Goal: Task Accomplishment & Management: Complete application form

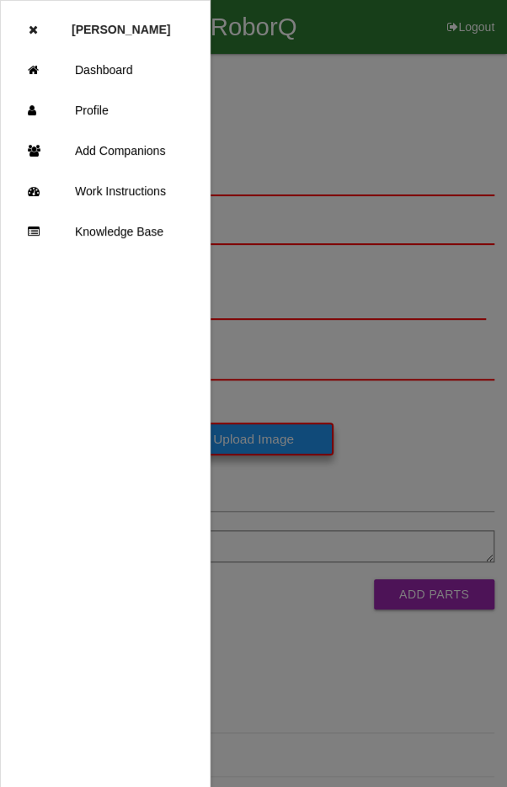
click at [119, 66] on link "Dashboard" at bounding box center [105, 70] width 209 height 40
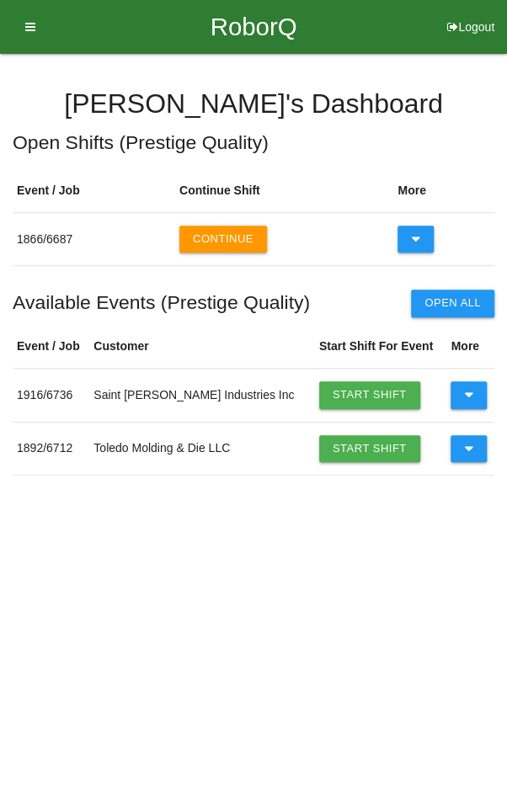
click at [464, 441] on icon at bounding box center [468, 448] width 9 height 27
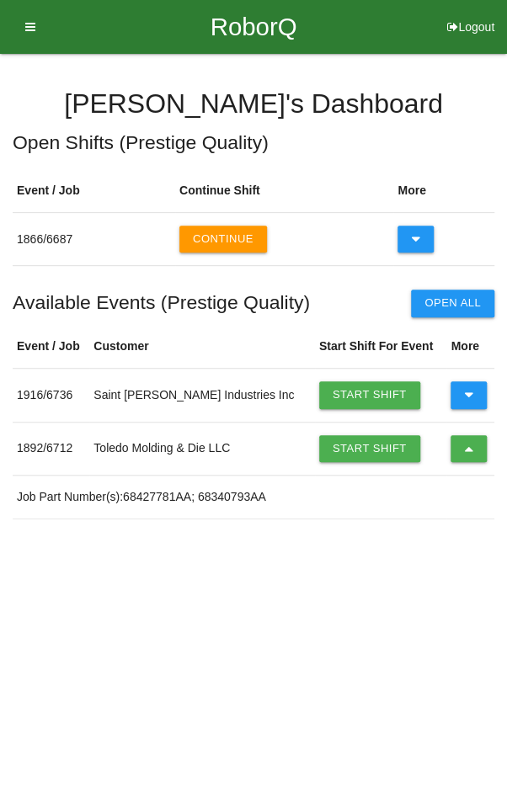
click at [341, 436] on link "Start Shift" at bounding box center [369, 448] width 101 height 27
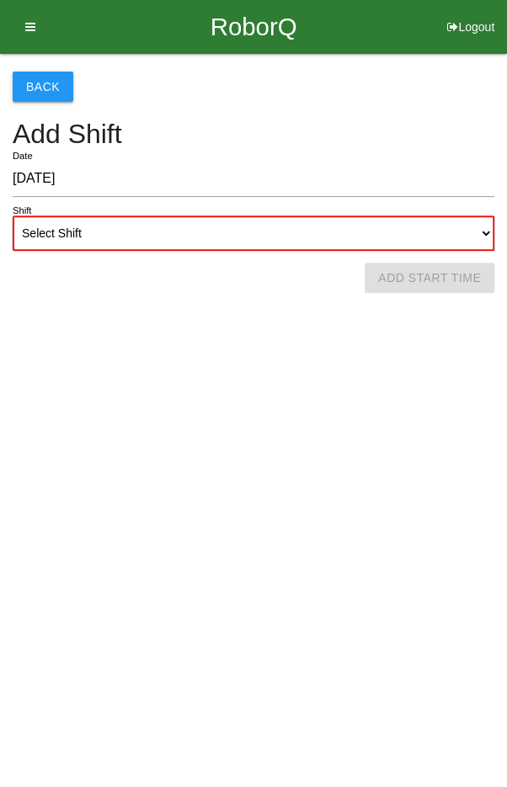
click at [332, 226] on select "Select Shift 1st Shift 2nd Shift 3rd Shift 4th Shift" at bounding box center [253, 232] width 481 height 35
select select "2"
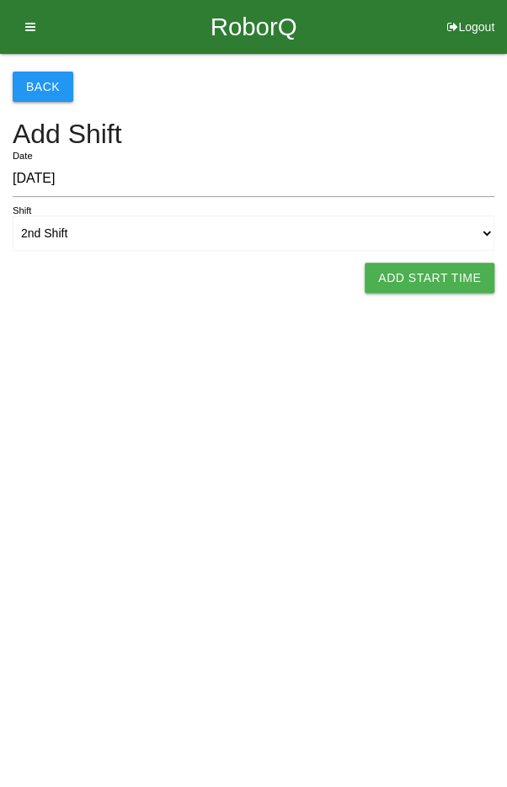
click at [437, 274] on button "Add Start Time" at bounding box center [429, 278] width 130 height 30
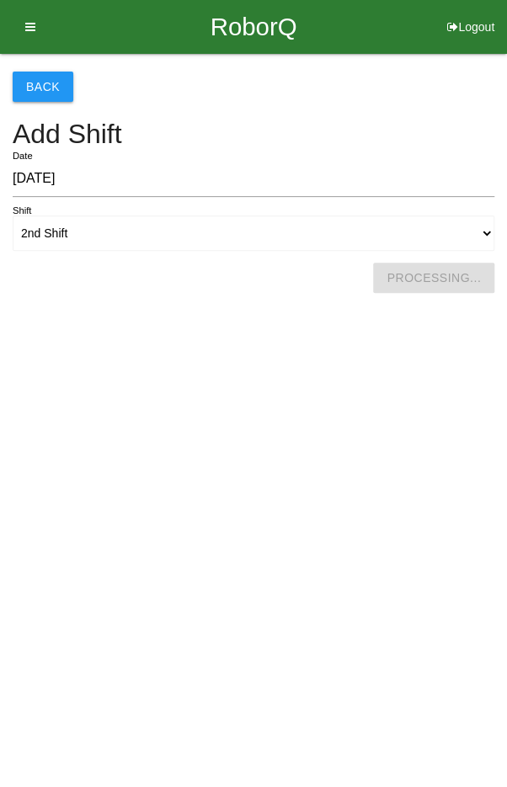
select select "7"
select select "5"
select select "2"
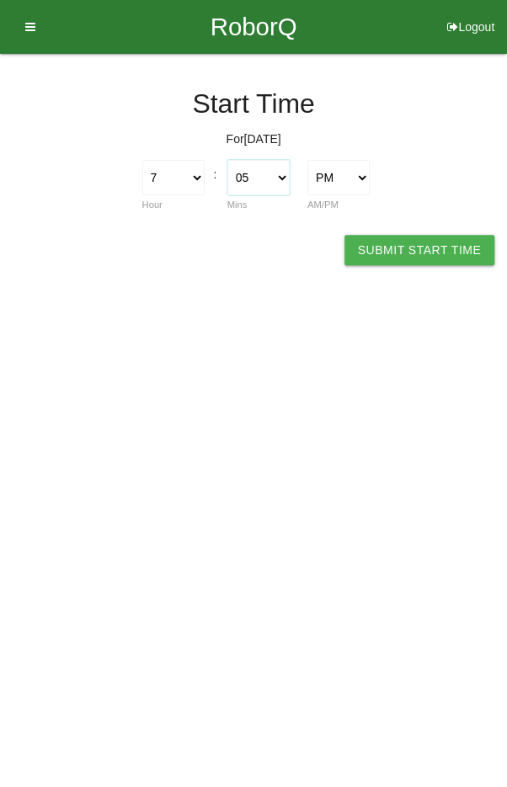
click at [271, 169] on select "00 01 02 03 04 05 06 07 08 09 10 11 12 13 14 15 16 17 18 19 20 21 22 23 24 25 2…" at bounding box center [258, 177] width 62 height 35
select select "0"
click at [419, 256] on button "Submit Start Time" at bounding box center [419, 250] width 150 height 30
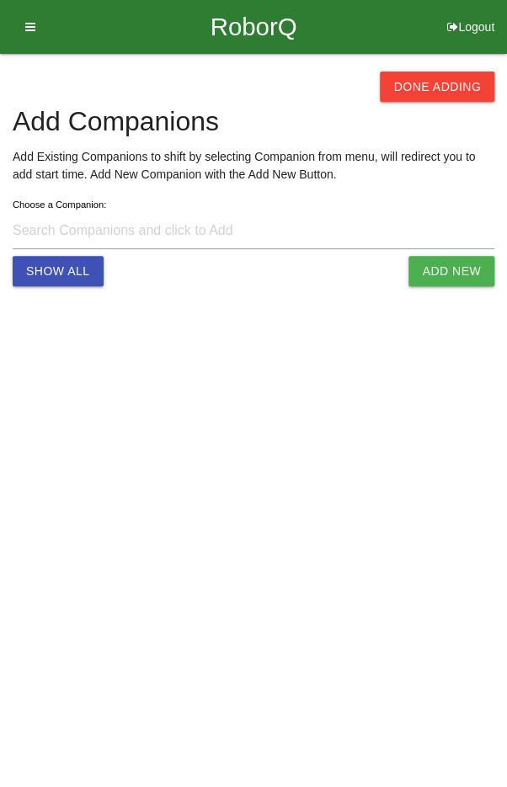
click at [433, 76] on button "Done Adding" at bounding box center [437, 87] width 114 height 30
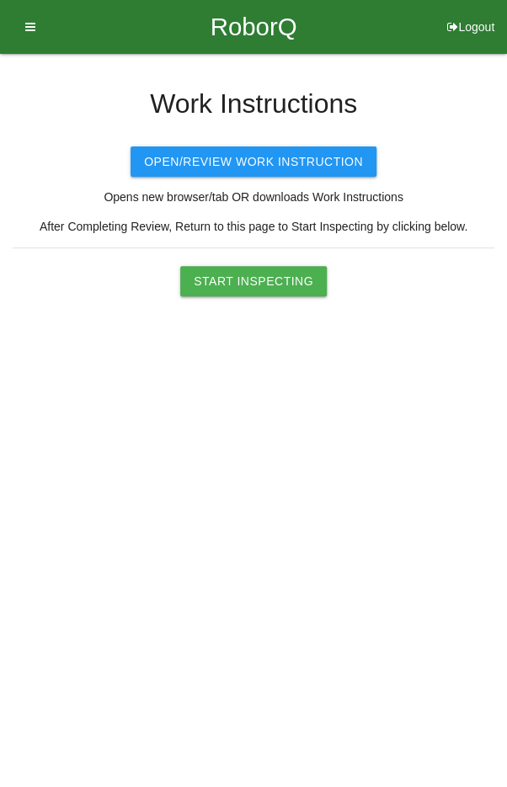
click at [277, 280] on button "Start Inspecting" at bounding box center [253, 281] width 146 height 30
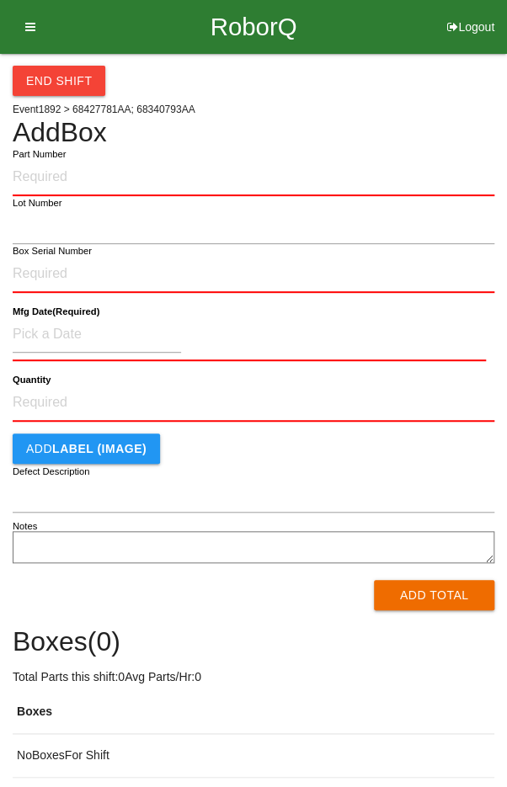
click at [388, 178] on input "Part Number" at bounding box center [253, 177] width 481 height 37
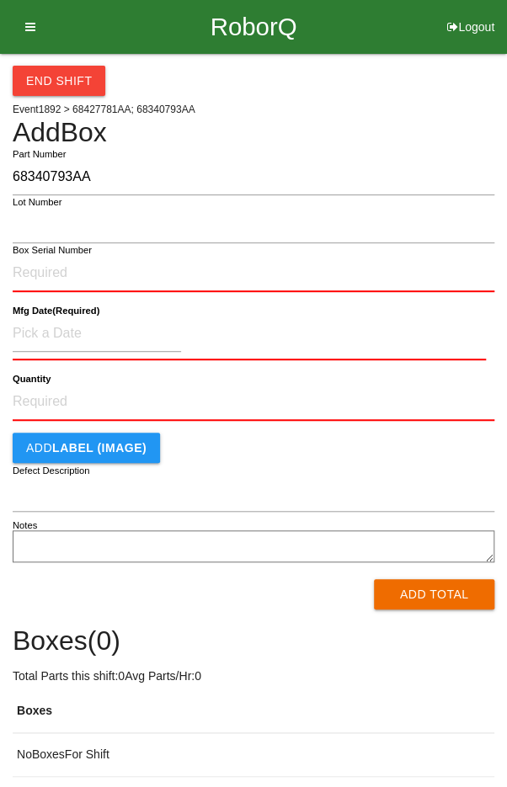
type input "68340793AA"
click at [145, 267] on input "Box Serial Number" at bounding box center [253, 273] width 481 height 37
type input "SDW10102261"
click at [58, 328] on input at bounding box center [97, 334] width 168 height 36
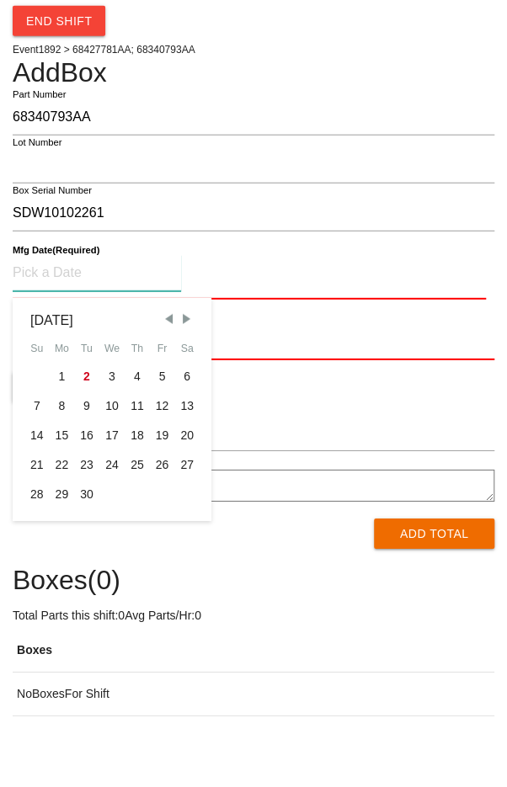
click at [167, 380] on span "Previous Month" at bounding box center [168, 378] width 15 height 15
click at [190, 555] on div "30" at bounding box center [186, 554] width 25 height 29
type input "[DATE]"
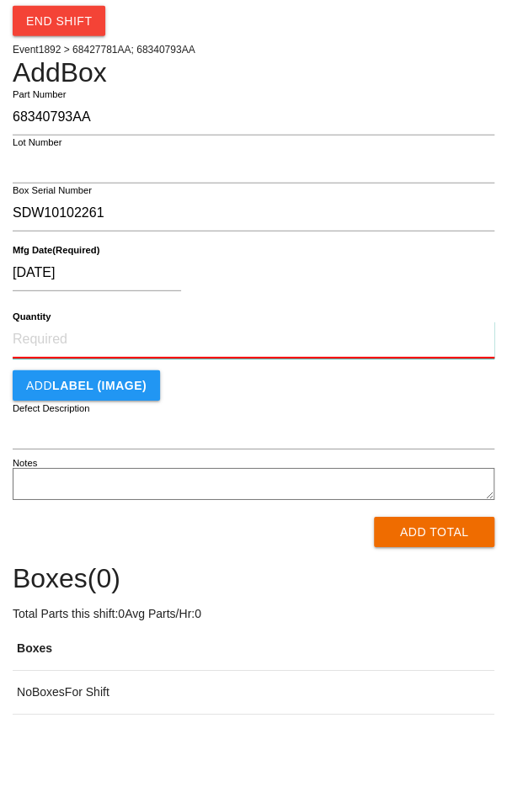
click at [267, 401] on input "Quantity" at bounding box center [253, 399] width 481 height 37
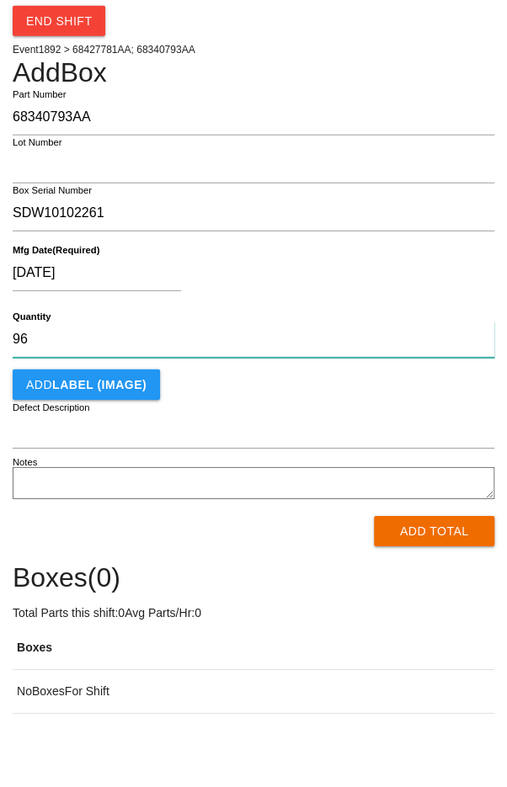
type input "96"
click at [408, 323] on div "[DATE]" at bounding box center [249, 336] width 473 height 43
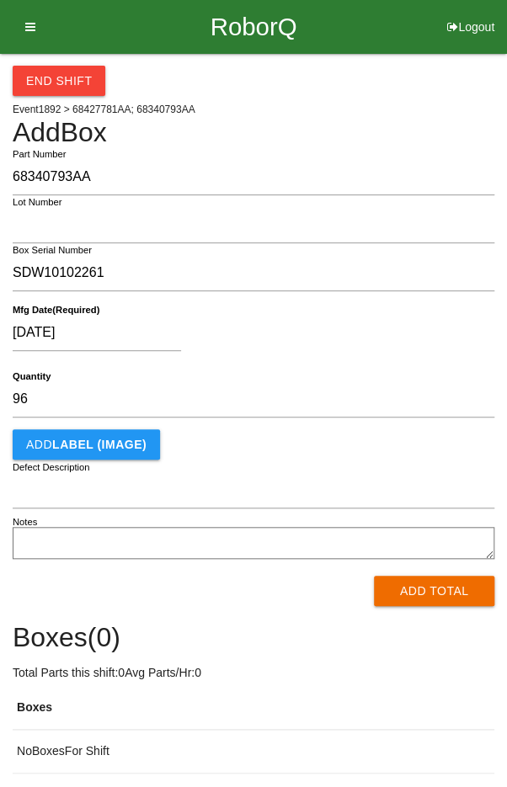
click at [444, 594] on button "Add Total" at bounding box center [434, 591] width 120 height 30
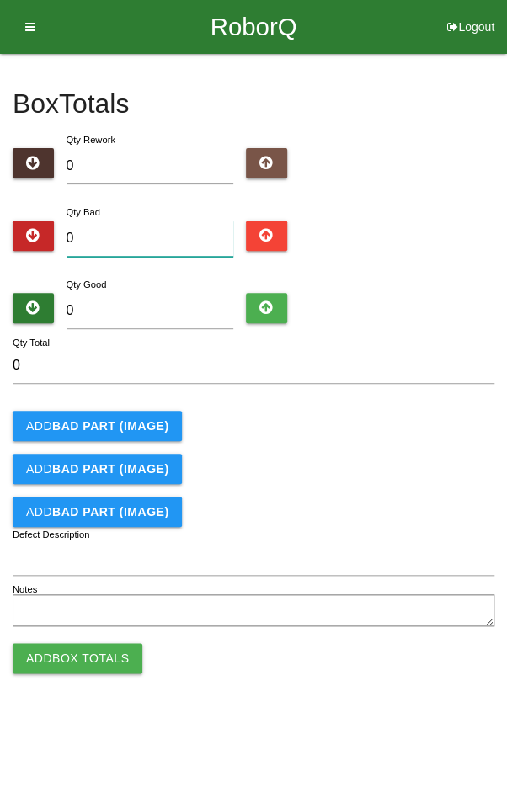
click at [104, 231] on input "0" at bounding box center [149, 239] width 167 height 36
type input "3"
click at [126, 295] on input "0" at bounding box center [149, 311] width 167 height 36
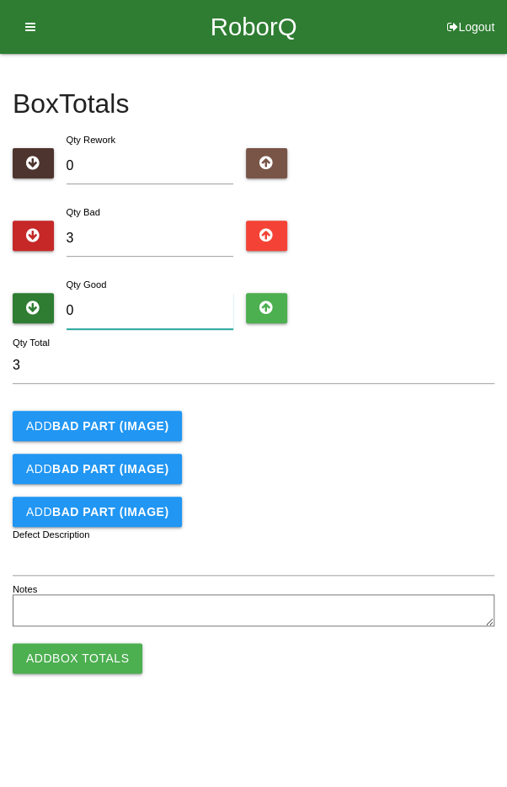
type input "9"
type input "12"
type input "93"
type input "96"
type input "93"
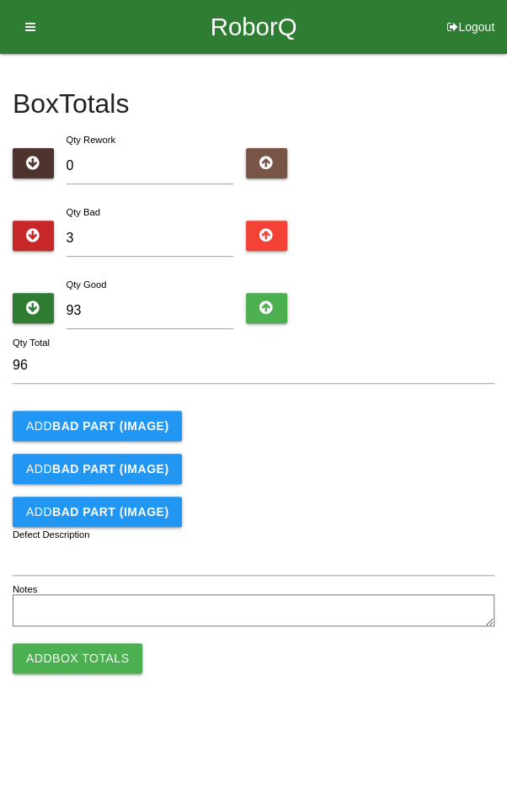
click at [83, 422] on b "BAD PART (IMAGE)" at bounding box center [110, 425] width 116 height 13
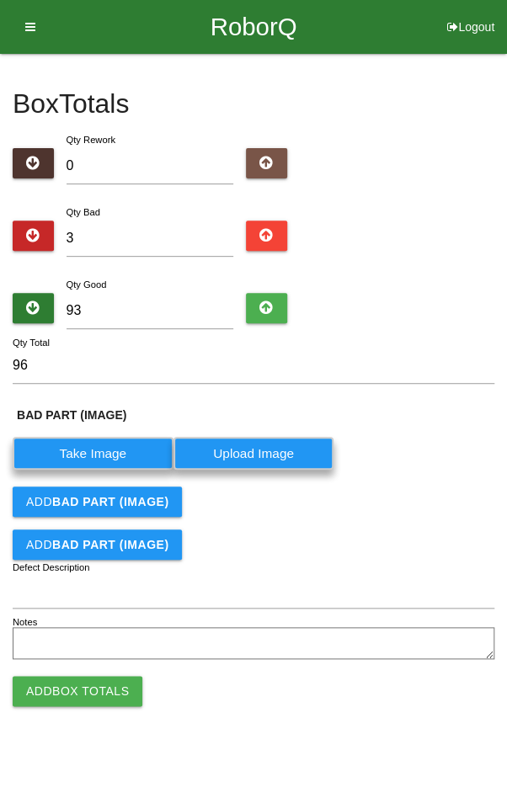
click at [72, 497] on b "BAD PART (IMAGE)" at bounding box center [110, 501] width 116 height 13
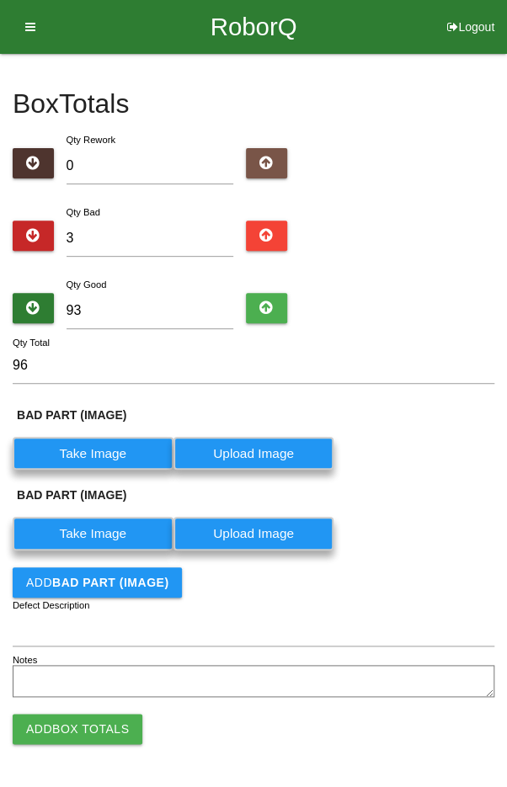
click at [74, 567] on button "Add BAD PART (IMAGE)" at bounding box center [97, 582] width 169 height 30
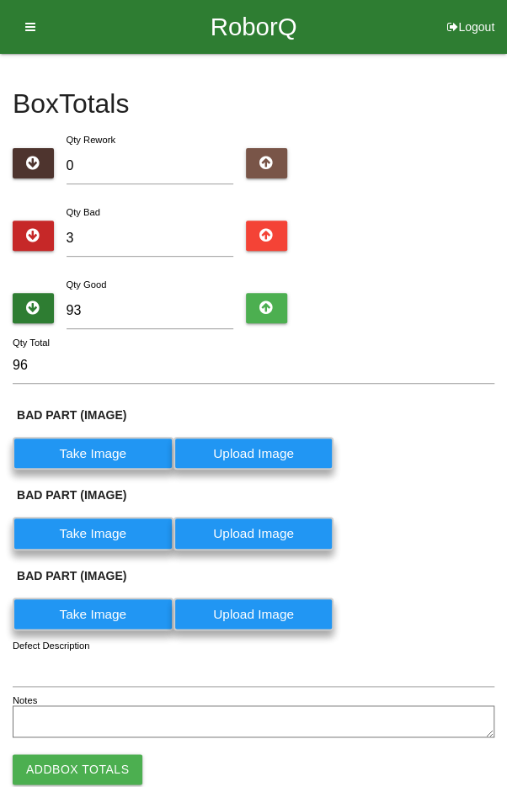
click at [82, 448] on label "Take Image" at bounding box center [93, 453] width 161 height 33
click at [0, 0] on \(IMAGE\) "Take Image" at bounding box center [0, 0] width 0 height 0
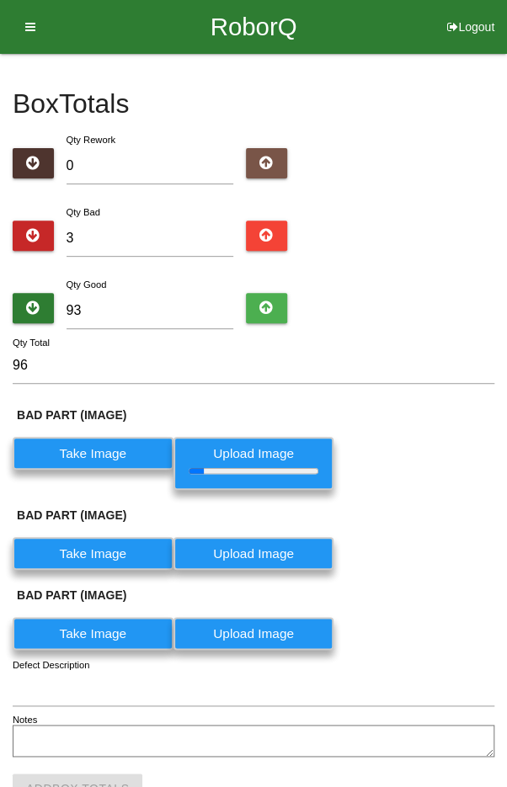
click at [93, 559] on label "Take Image" at bounding box center [93, 553] width 161 height 33
click at [0, 0] on \(IMAGE\) "Take Image" at bounding box center [0, 0] width 0 height 0
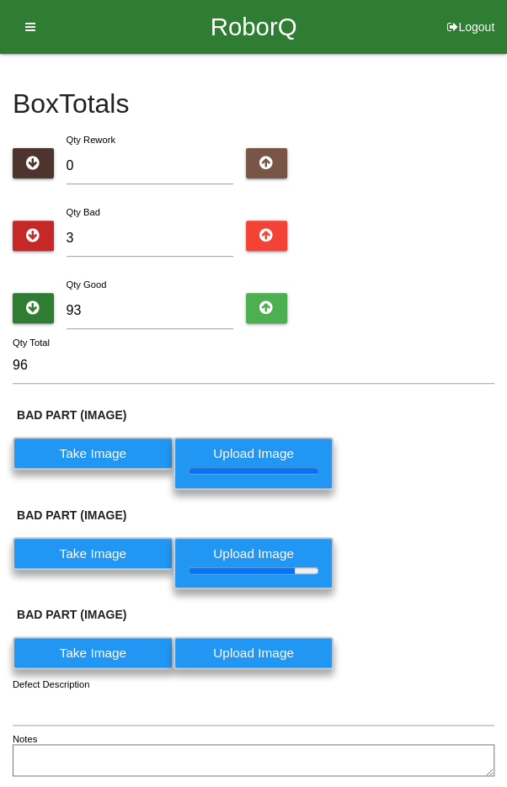
click at [106, 657] on label "Take Image" at bounding box center [93, 652] width 161 height 33
click at [0, 0] on \(IMAGE\) "Take Image" at bounding box center [0, 0] width 0 height 0
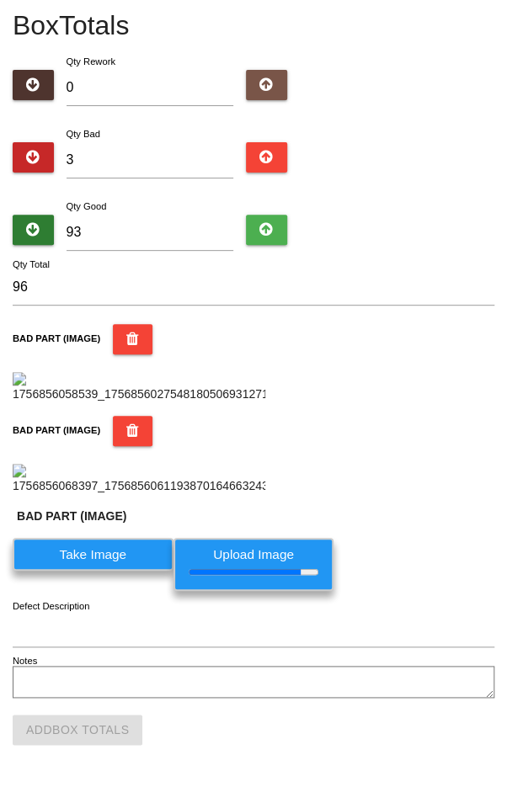
scroll to position [699, 0]
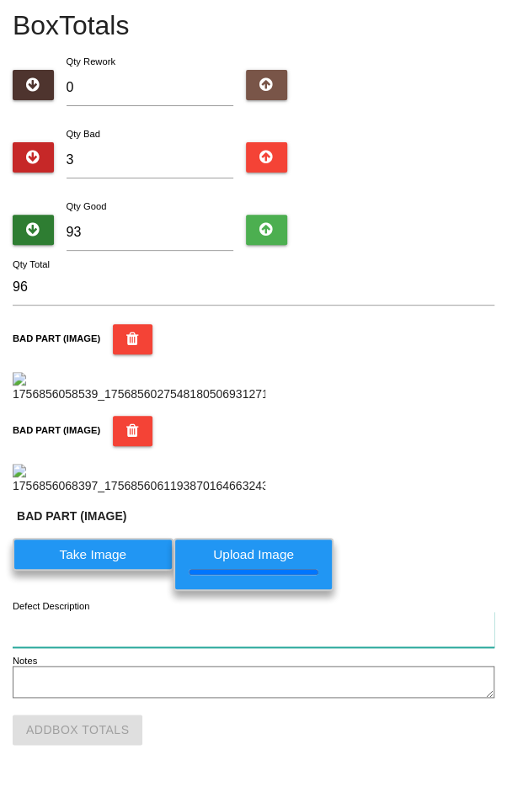
click at [77, 632] on input "Defect Description" at bounding box center [253, 629] width 481 height 36
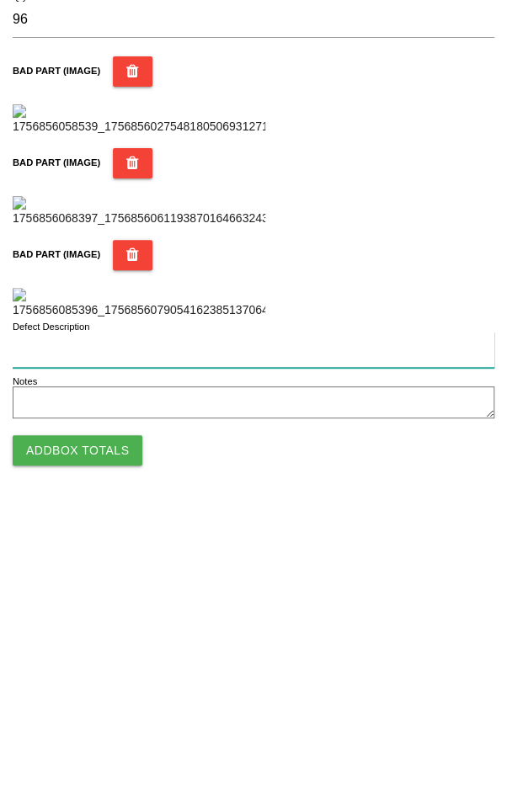
scroll to position [999, 0]
click at [350, 624] on input "Unseated gromit" at bounding box center [253, 629] width 481 height 36
type input "Unseated gromits"
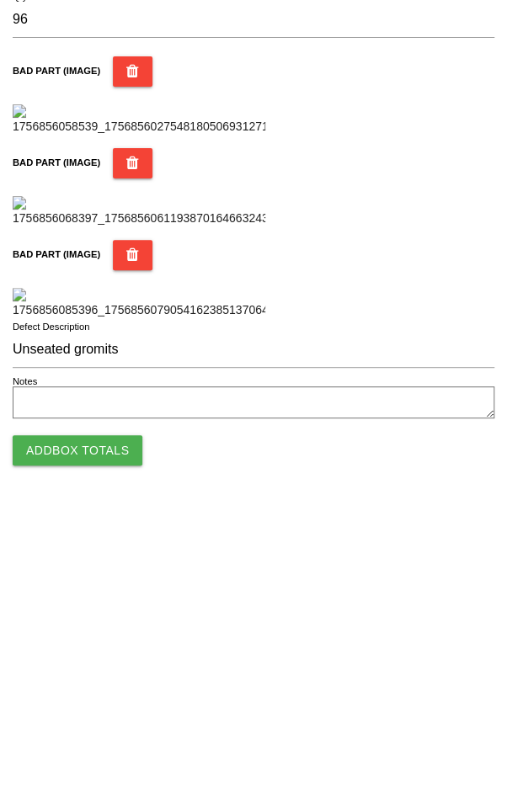
click at [61, 729] on button "Add Box Totals" at bounding box center [78, 730] width 130 height 30
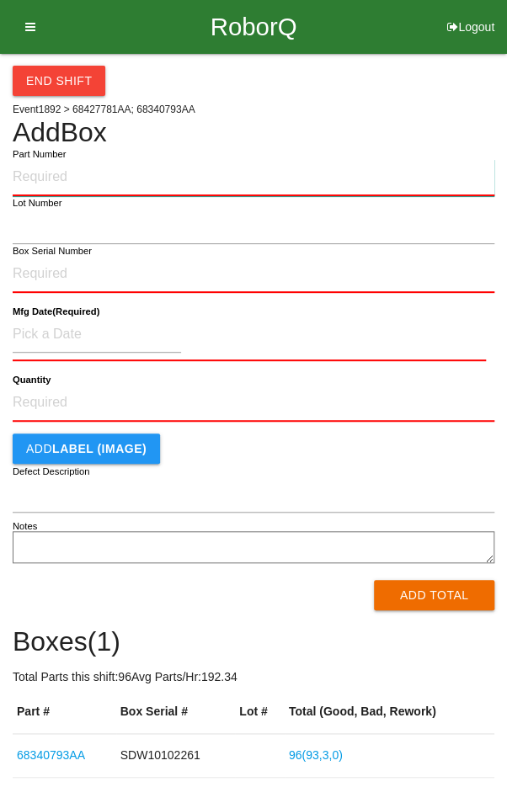
paste input "68340793AA"
type input "68340793AA"
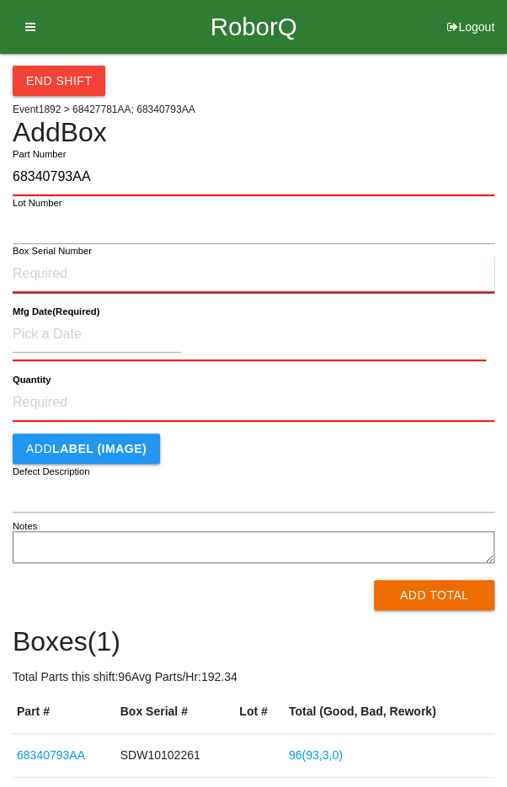
click at [115, 278] on input "Box Serial Number" at bounding box center [253, 274] width 481 height 37
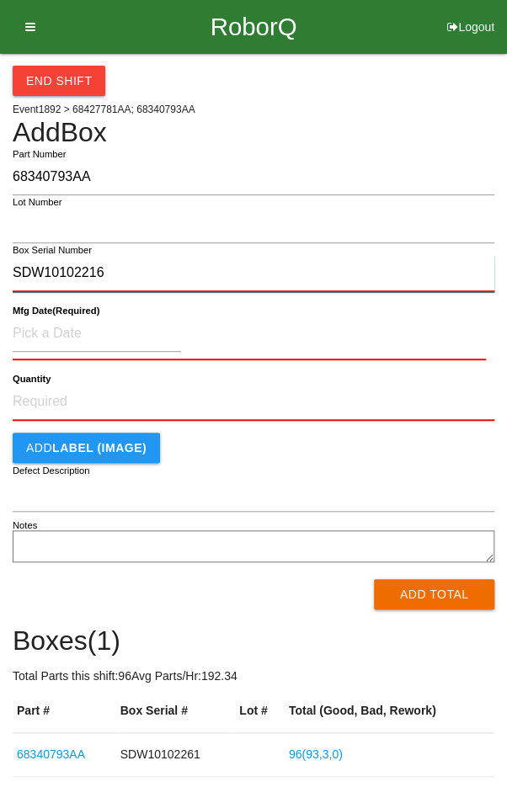
type input "SDW10102216"
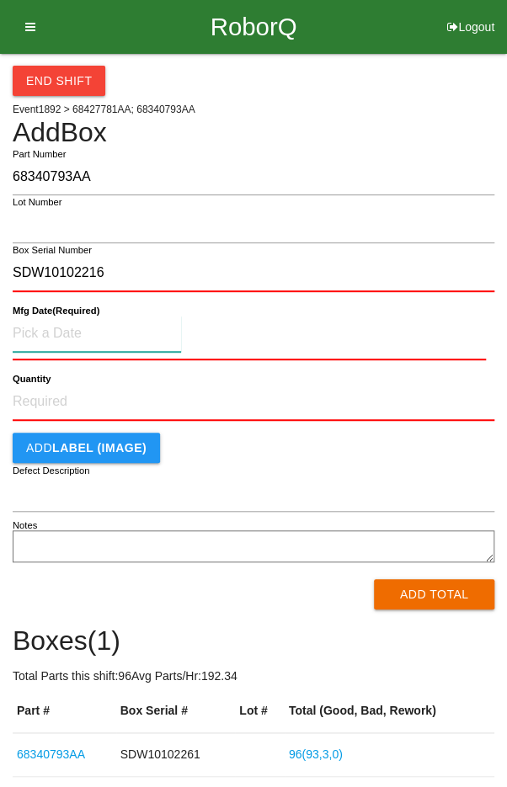
click at [47, 324] on input at bounding box center [97, 334] width 168 height 36
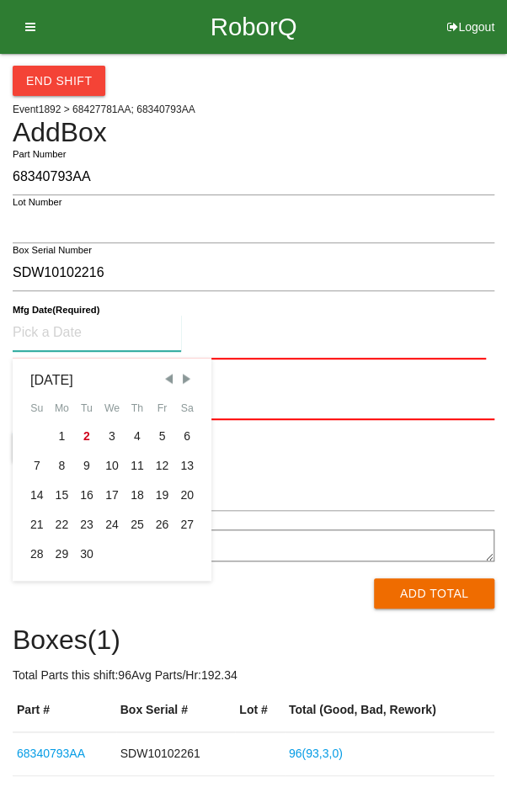
click at [167, 380] on span "Previous Month" at bounding box center [168, 378] width 15 height 15
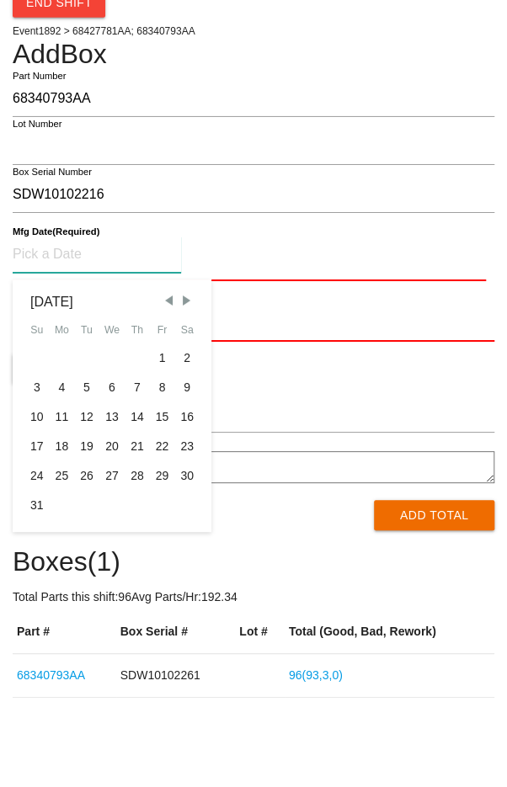
click at [131, 555] on div "28" at bounding box center [137, 554] width 25 height 29
type input "[DATE]"
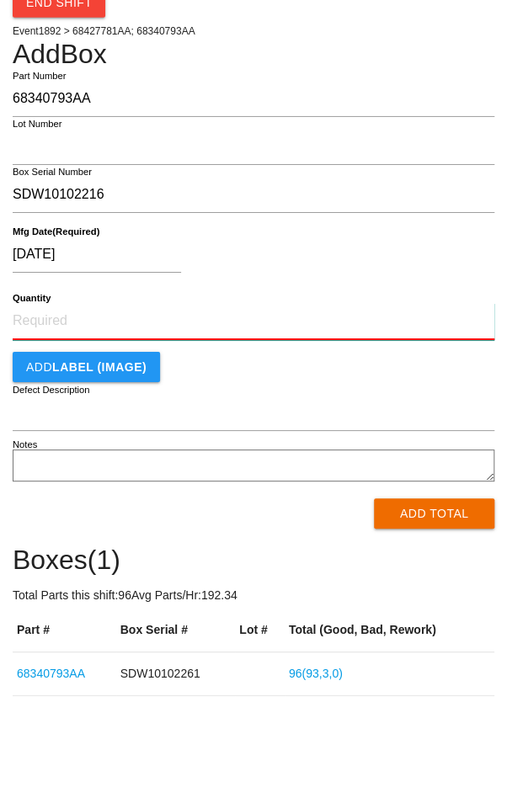
click at [279, 393] on input "Quantity" at bounding box center [253, 399] width 481 height 37
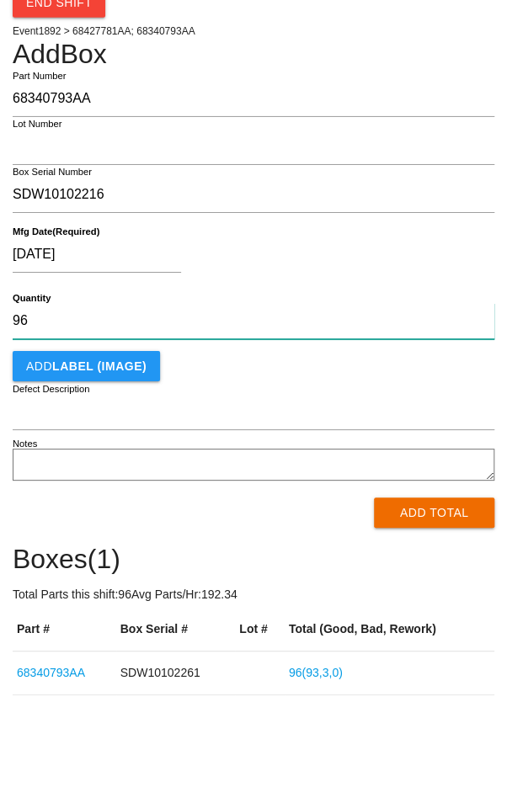
type input "96"
click at [419, 322] on div "[DATE]" at bounding box center [249, 336] width 473 height 43
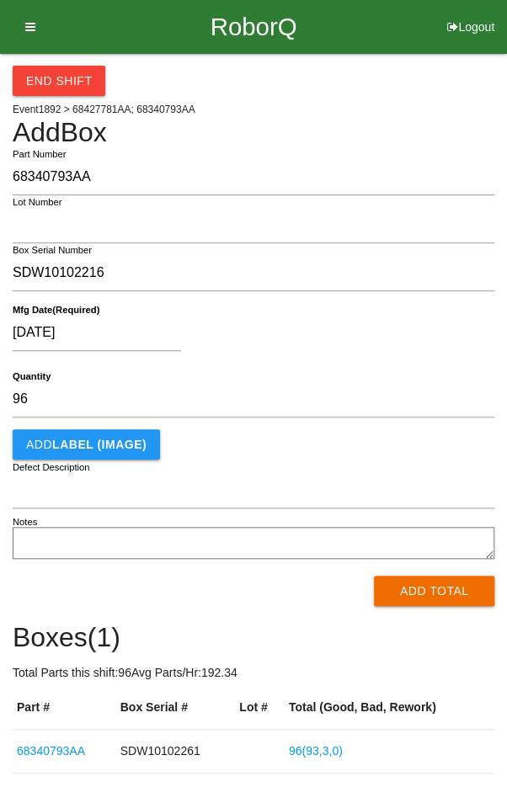
click at [440, 597] on button "Add Total" at bounding box center [434, 591] width 120 height 30
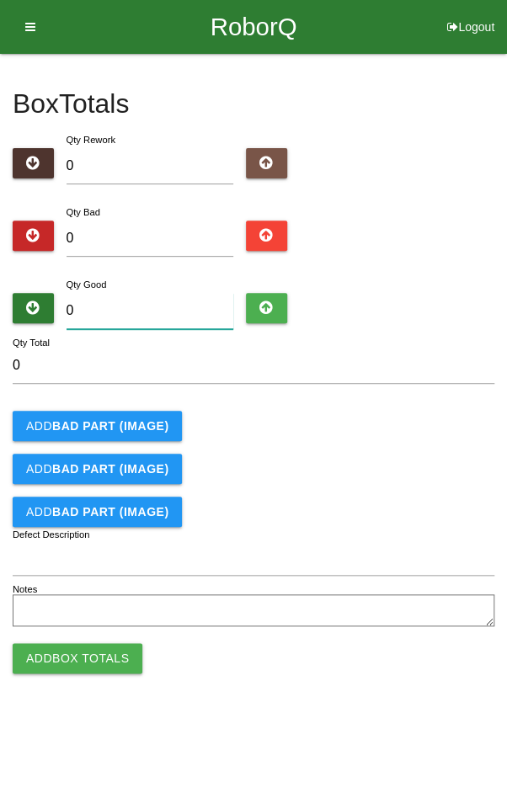
click at [127, 305] on input "0" at bounding box center [149, 311] width 167 height 36
type input "9"
type input "96"
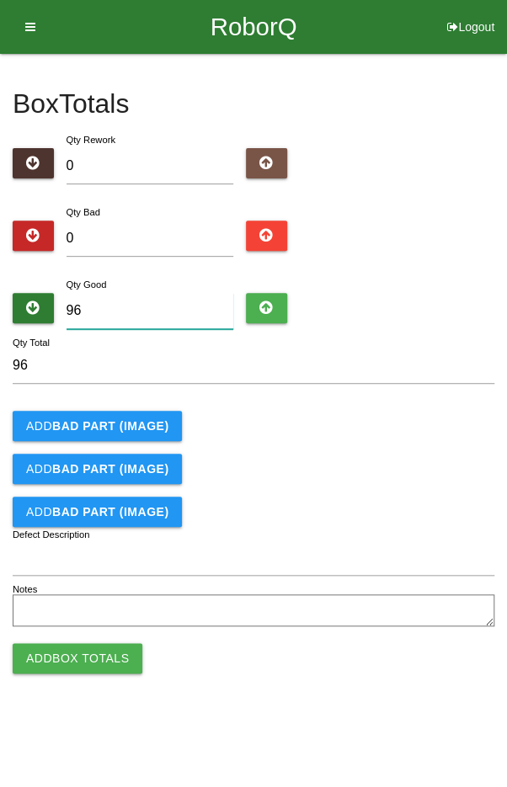
type input "96"
click at [437, 429] on div "Add BAD PART (IMAGE)" at bounding box center [253, 426] width 481 height 30
click at [72, 652] on button "Add Box Totals" at bounding box center [78, 658] width 130 height 30
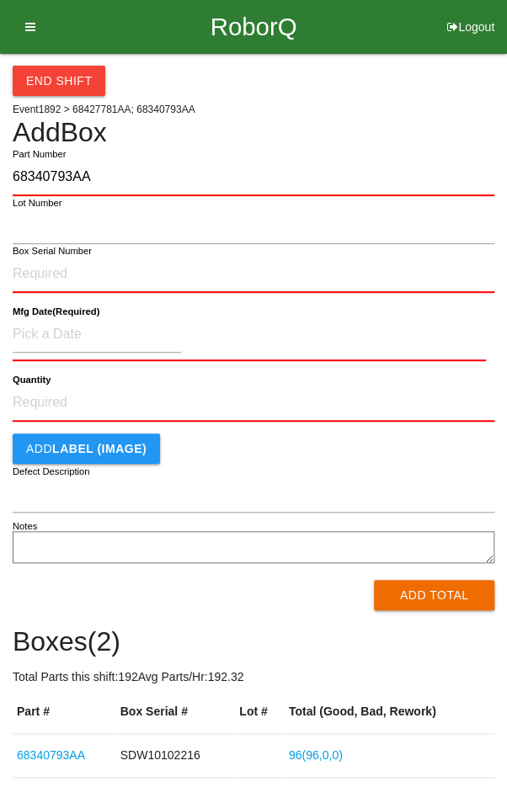
type input "68340793AA"
click at [43, 253] on label "Box Serial Number" at bounding box center [52, 251] width 79 height 14
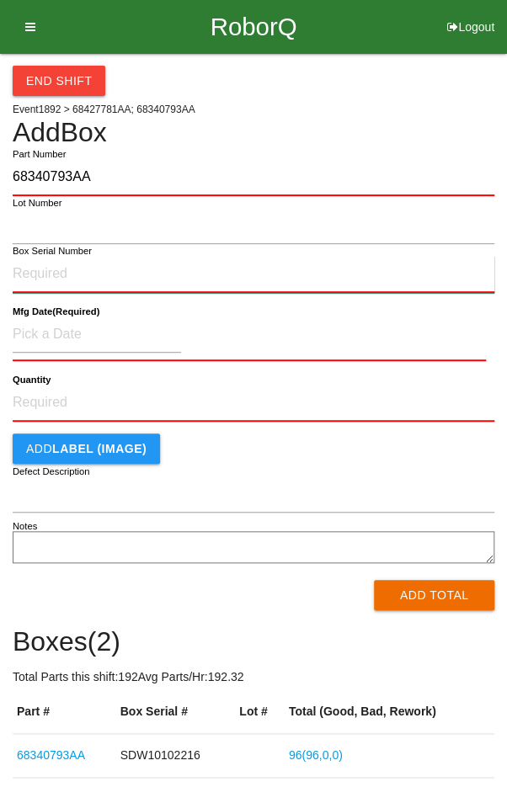
click at [43, 256] on input "Box Serial Number" at bounding box center [253, 274] width 481 height 37
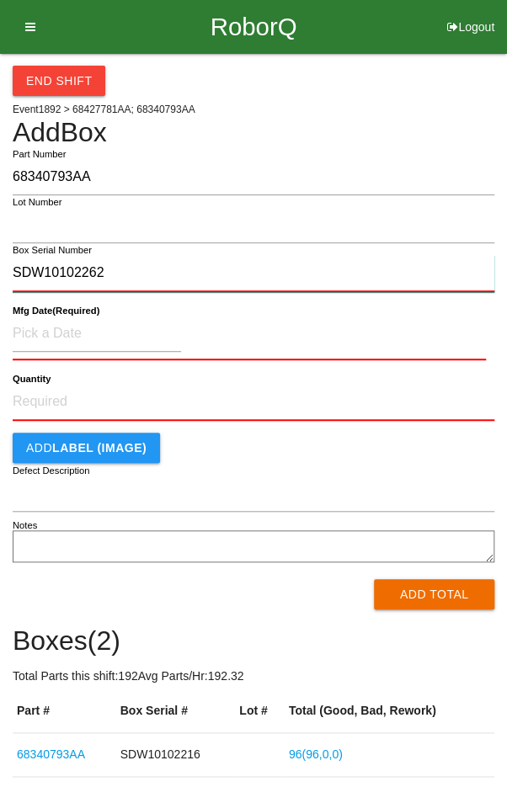
type input "SDW10102262"
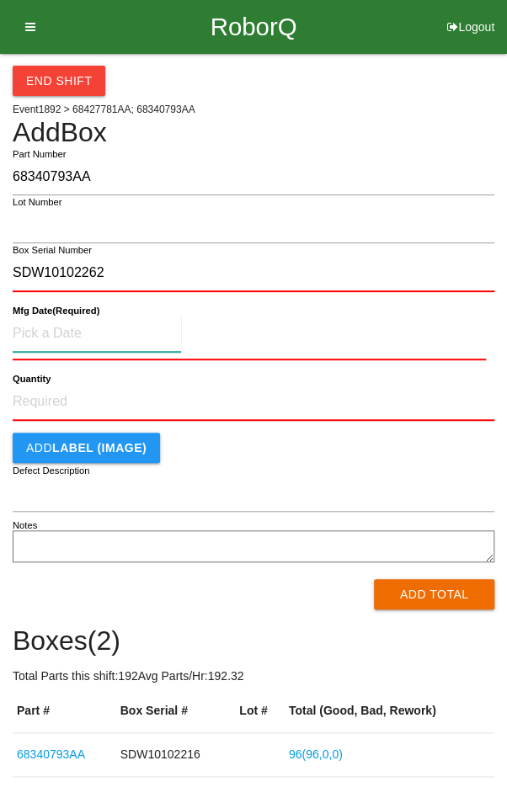
click at [61, 327] on input at bounding box center [97, 334] width 168 height 36
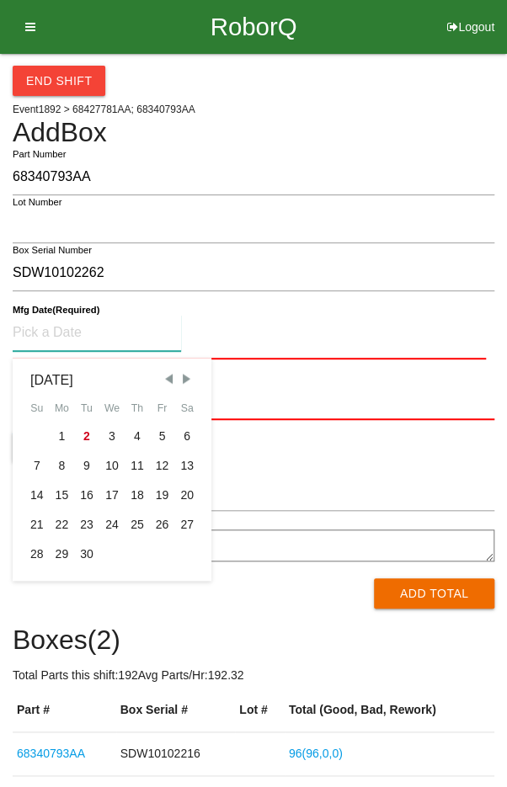
click at [167, 373] on span "Previous Month" at bounding box center [168, 378] width 15 height 15
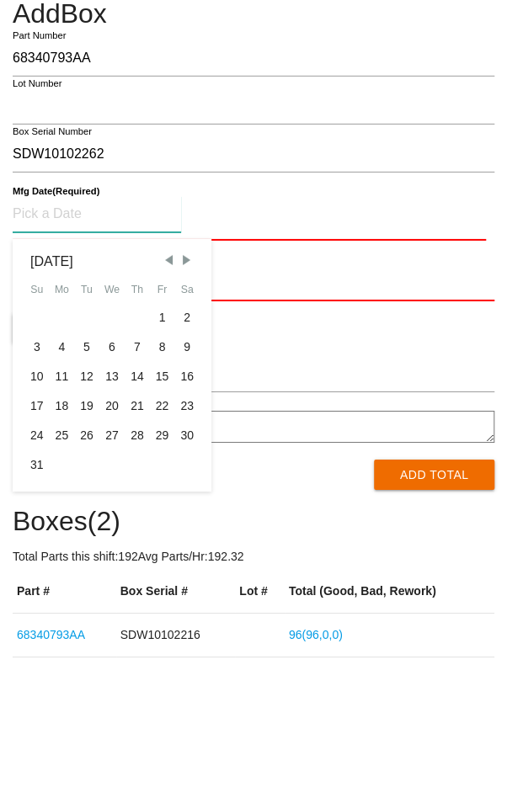
click at [29, 592] on div "31" at bounding box center [36, 583] width 25 height 29
type input "[DATE]"
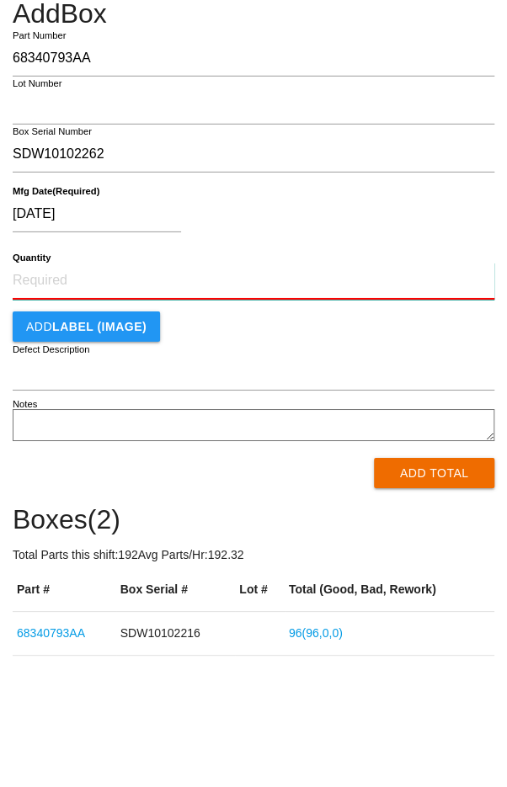
click at [255, 398] on input "Quantity" at bounding box center [253, 399] width 481 height 37
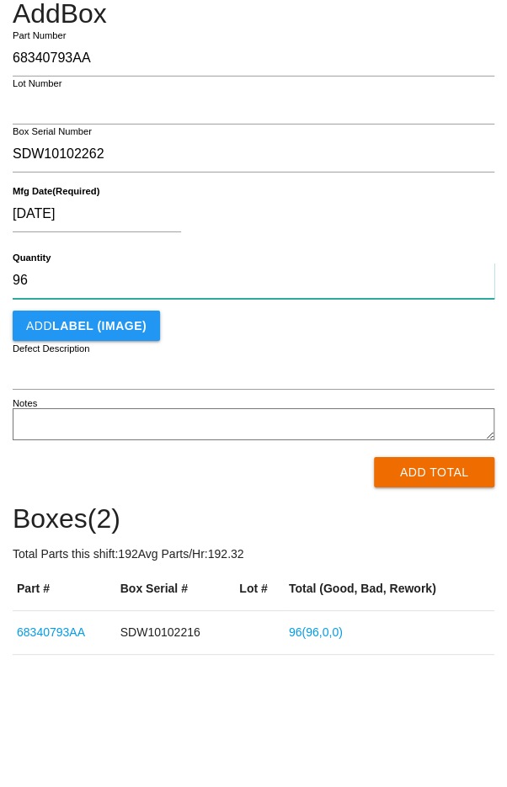
type input "96"
click at [414, 450] on div "Add LABEL (IMAGE)" at bounding box center [253, 444] width 481 height 30
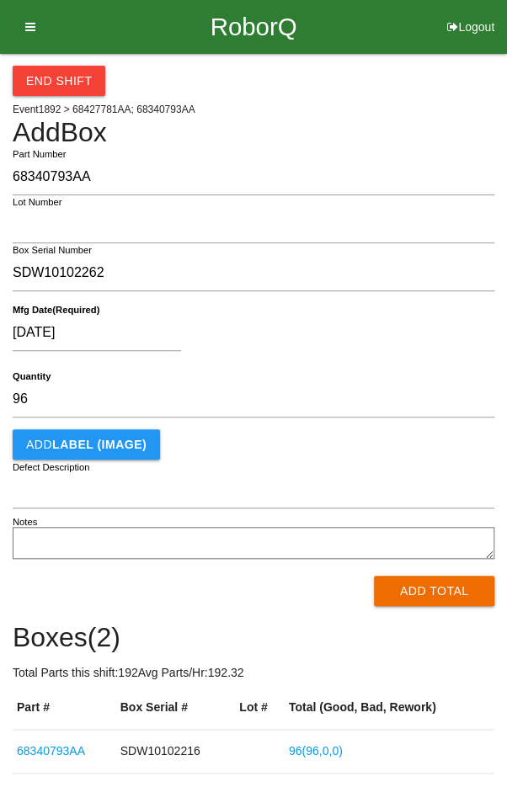
click at [441, 595] on button "Add Total" at bounding box center [434, 591] width 120 height 30
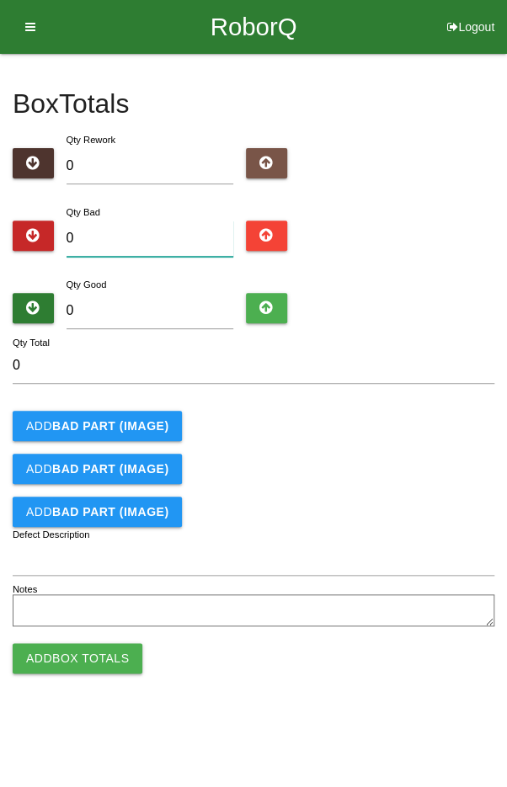
click at [157, 230] on input "0" at bounding box center [149, 239] width 167 height 36
type input "2"
click at [145, 296] on input "0" at bounding box center [149, 311] width 167 height 36
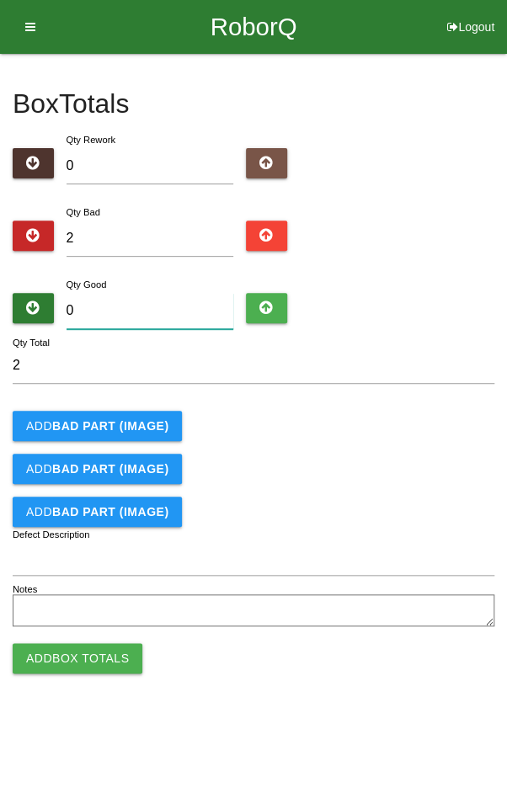
type input "9"
type input "11"
type input "94"
type input "96"
type input "94"
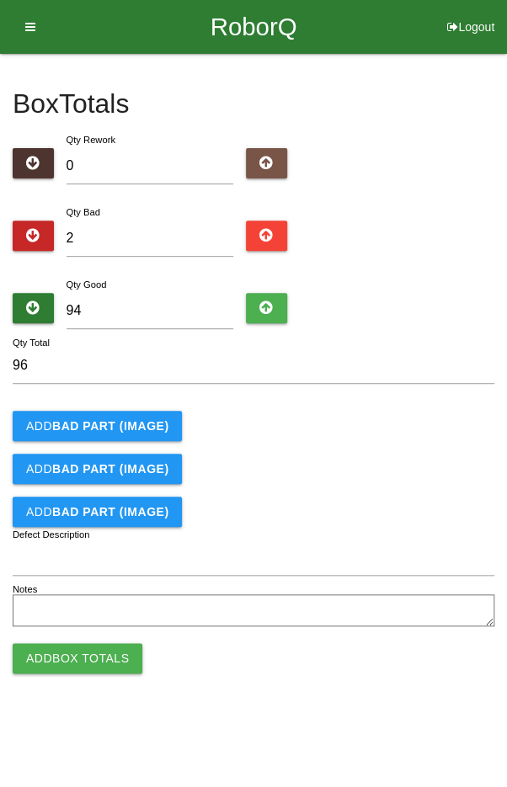
click at [95, 421] on b "BAD PART (IMAGE)" at bounding box center [110, 425] width 116 height 13
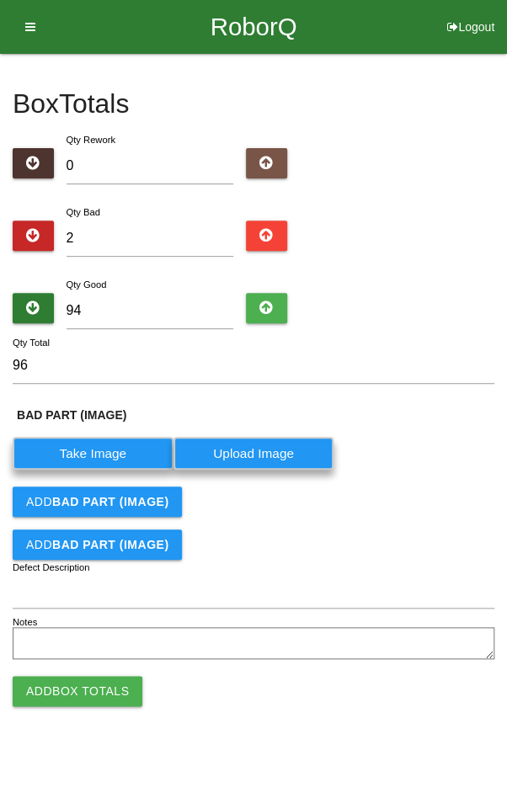
click at [110, 500] on b "BAD PART (IMAGE)" at bounding box center [110, 501] width 116 height 13
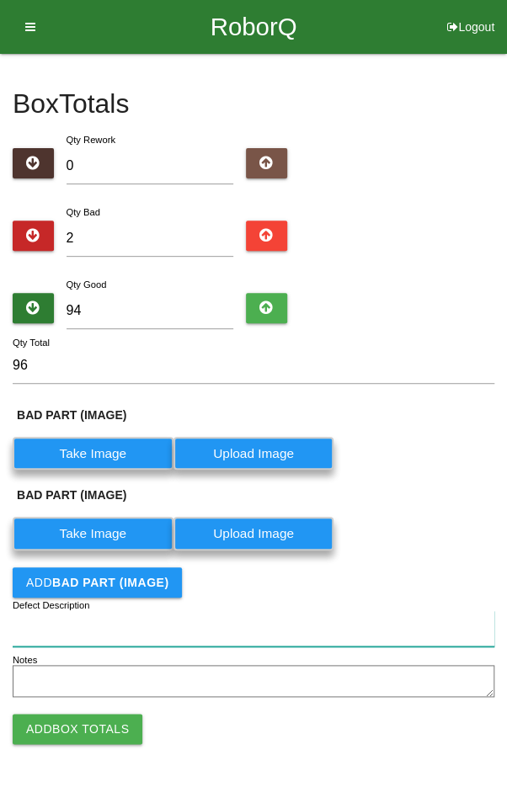
click at [141, 622] on input "Defect Description" at bounding box center [253, 628] width 481 height 36
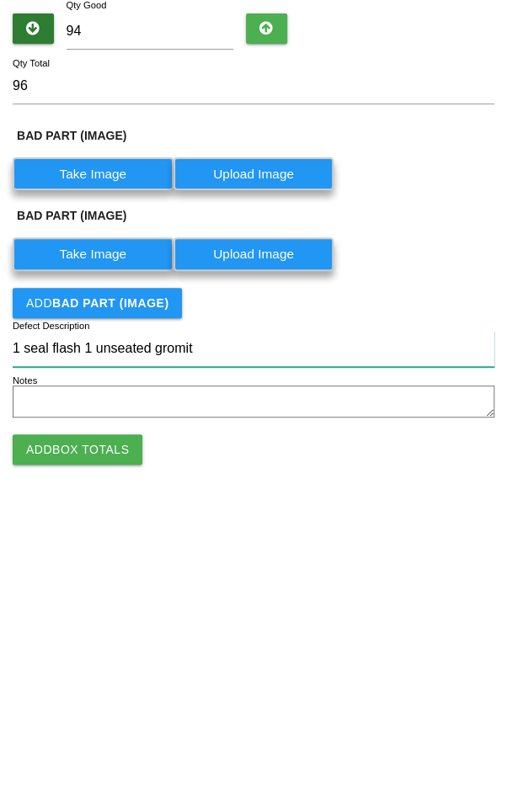
type input "1 seal flash 1 unseated gromit"
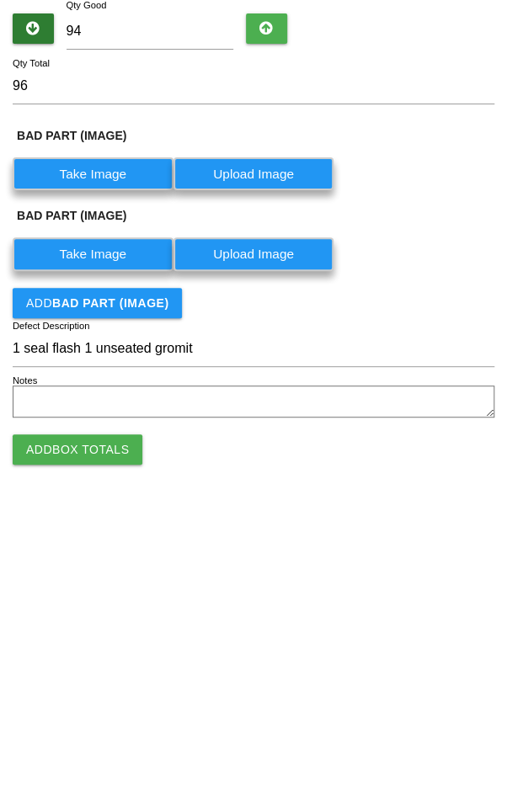
click at [82, 447] on label "Take Image" at bounding box center [93, 453] width 161 height 33
click at [0, 0] on \(IMAGE\) "Take Image" at bounding box center [0, 0] width 0 height 0
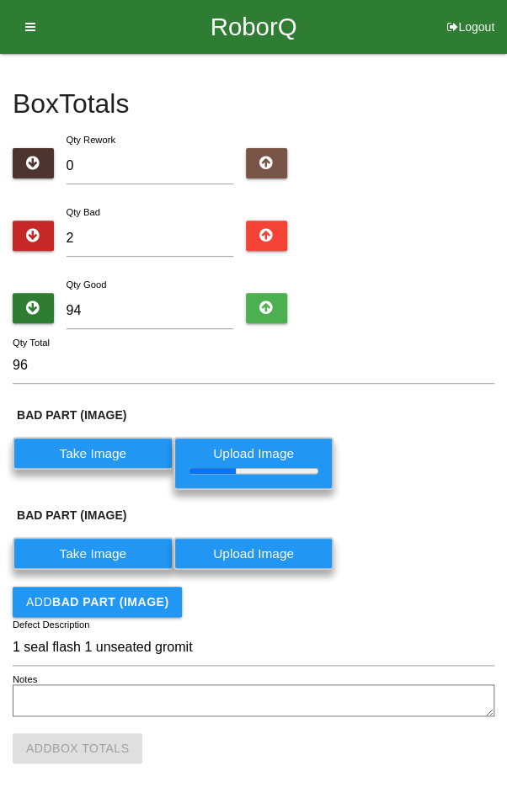
click at [98, 547] on label "Take Image" at bounding box center [93, 553] width 161 height 33
click at [0, 0] on \(IMAGE\) "Take Image" at bounding box center [0, 0] width 0 height 0
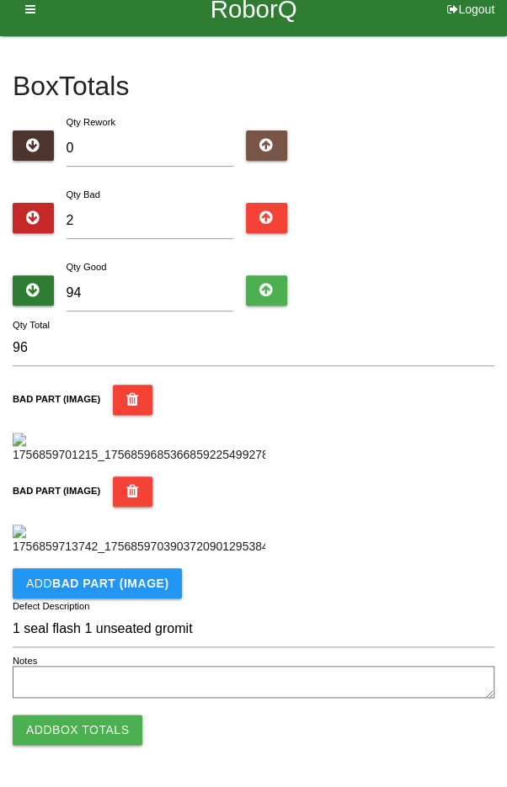
scroll to position [640, 0]
click at [67, 730] on button "Add Box Totals" at bounding box center [78, 730] width 130 height 30
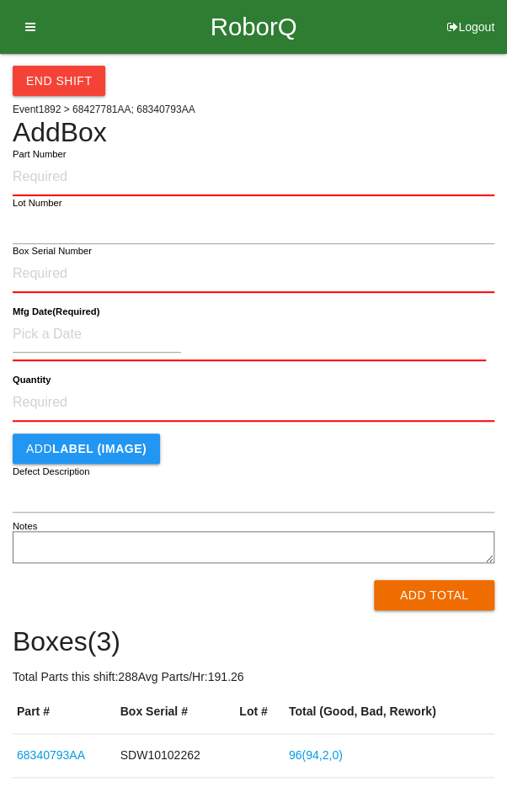
click at [50, 72] on button "End Shift" at bounding box center [59, 81] width 93 height 30
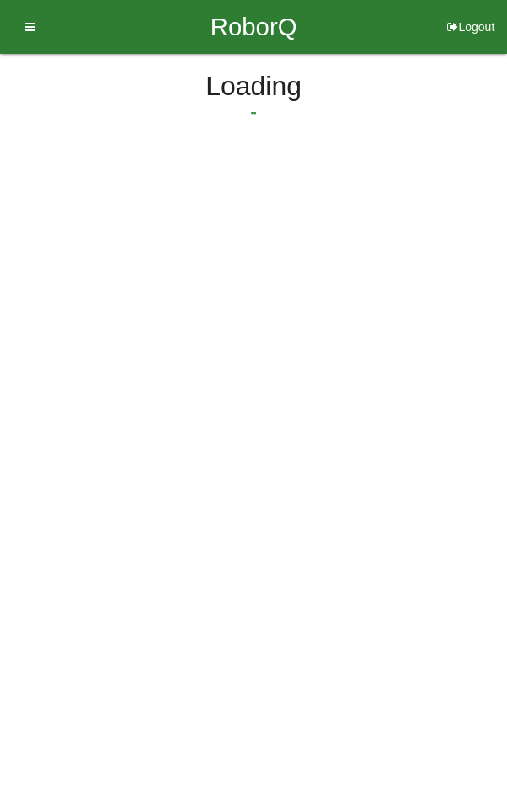
select select "8"
select select "35"
select select "2"
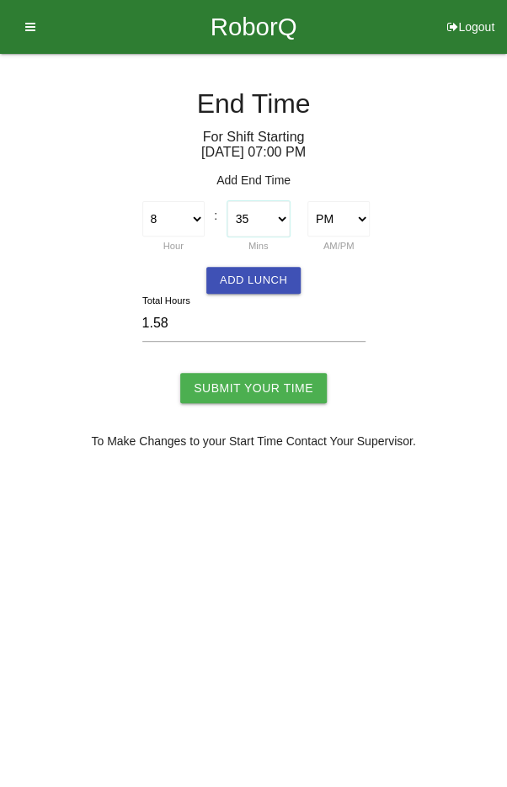
click at [269, 223] on select "00 01 02 03 04 05 06 07 08 09 10 11 12 13 14 15 16 17 18 19 20 21 22 23 24 25 2…" at bounding box center [258, 218] width 62 height 35
select select "45"
type input "1.75"
click at [261, 379] on input "Submit Your Time" at bounding box center [253, 388] width 146 height 30
type input "Processing..."
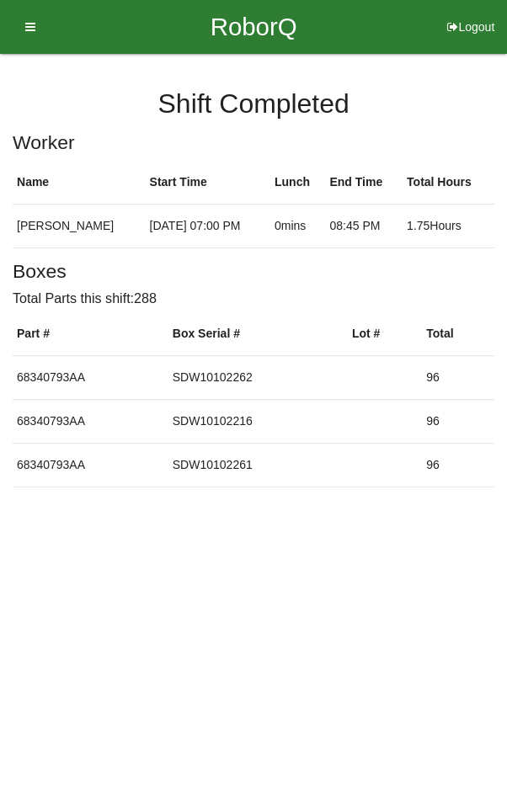
click at [31, 23] on icon at bounding box center [24, 27] width 21 height 54
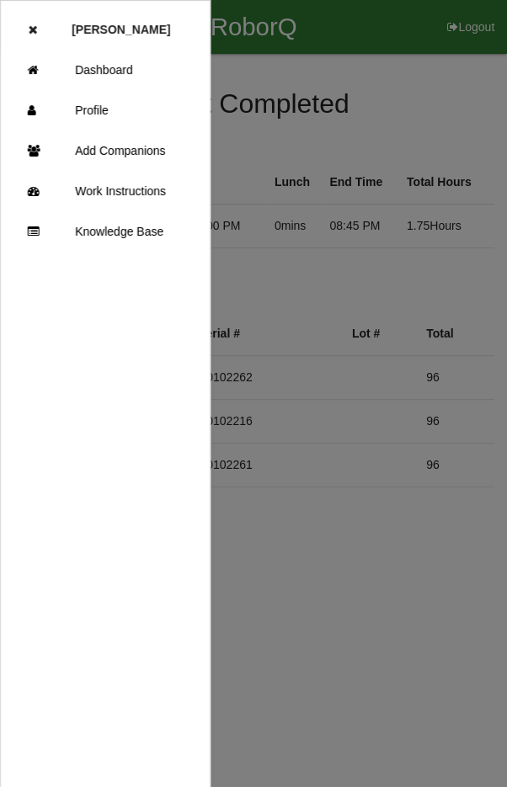
click at [109, 63] on link "Dashboard" at bounding box center [105, 70] width 209 height 40
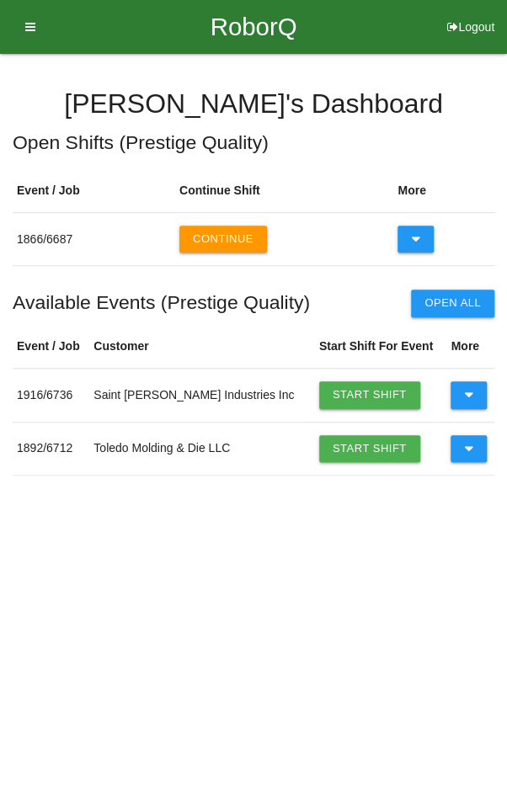
click at [207, 234] on button "Continue" at bounding box center [223, 239] width 88 height 27
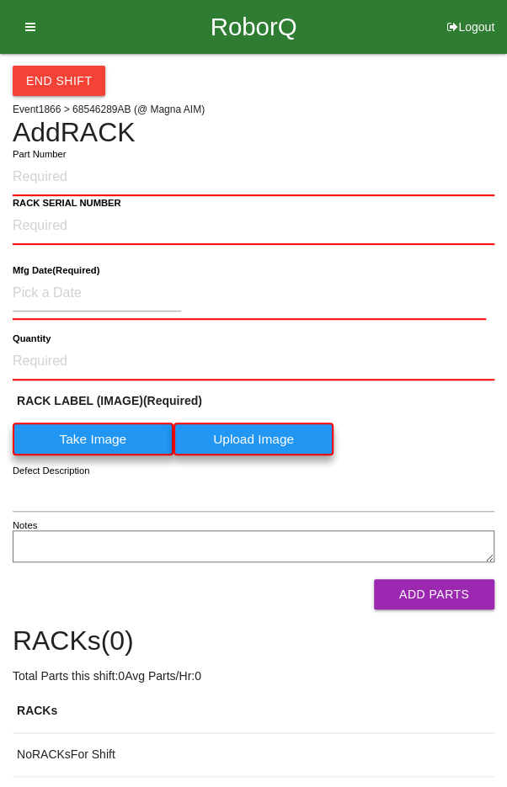
click at [425, 100] on div "End Shift Event 1866 > 68546289AB (@ Magna AIM) Add RACK Part Number RACK SERIA…" at bounding box center [253, 415] width 481 height 723
